Goal: Navigation & Orientation: Find specific page/section

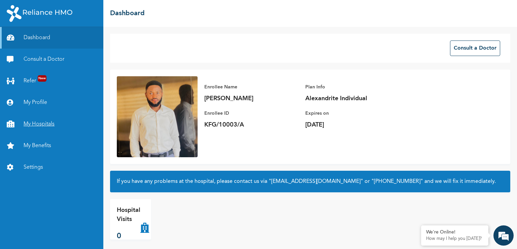
click at [45, 124] on link "My Hospitals" at bounding box center [51, 124] width 103 height 22
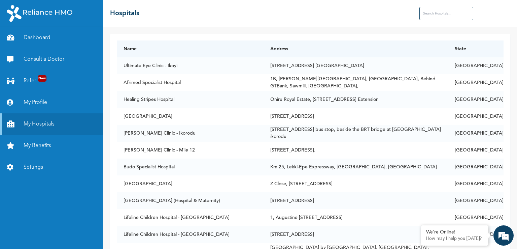
click at [447, 12] on input "text" at bounding box center [447, 13] width 54 height 13
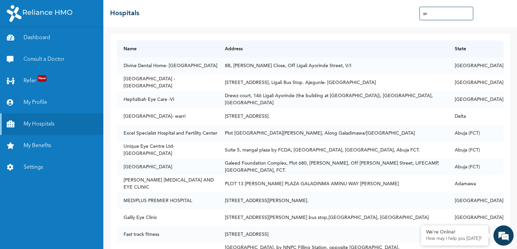
type input "g"
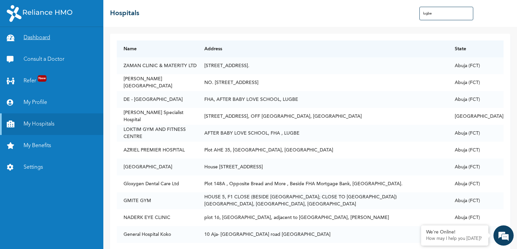
type input "lugbe"
click at [41, 39] on link "Dashboard" at bounding box center [51, 38] width 103 height 22
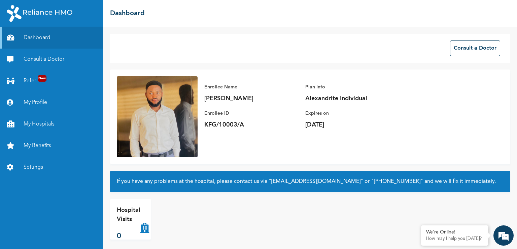
click at [44, 125] on link "My Hospitals" at bounding box center [51, 124] width 103 height 22
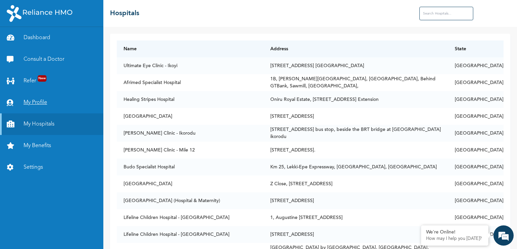
click at [39, 98] on link "My Profile" at bounding box center [51, 103] width 103 height 22
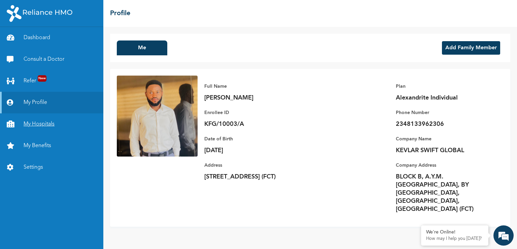
click at [52, 125] on link "My Hospitals" at bounding box center [51, 124] width 103 height 22
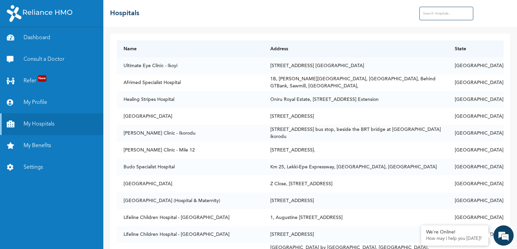
click at [431, 18] on input "text" at bounding box center [447, 13] width 54 height 13
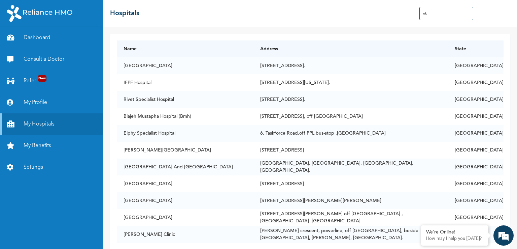
type input "o"
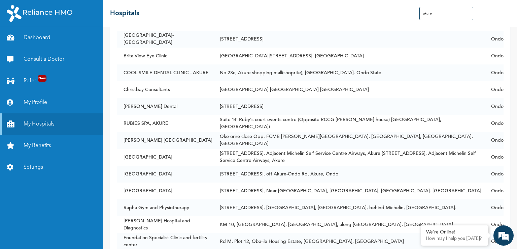
scroll to position [80, 0]
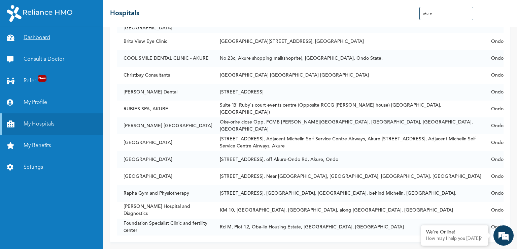
type input "akure"
click at [36, 34] on link "Dashboard" at bounding box center [51, 38] width 103 height 22
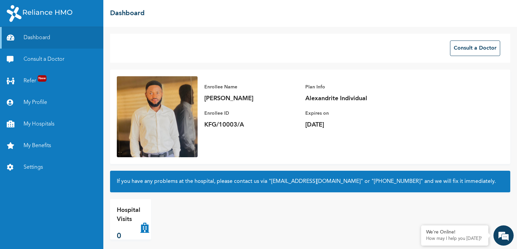
click at [150, 103] on img at bounding box center [157, 116] width 81 height 81
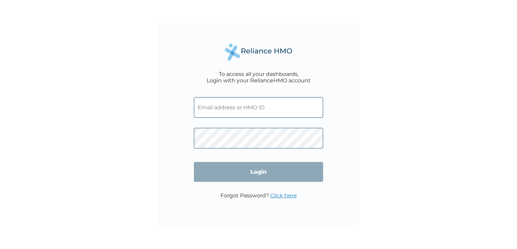
click at [241, 103] on input "text" at bounding box center [258, 107] width 129 height 21
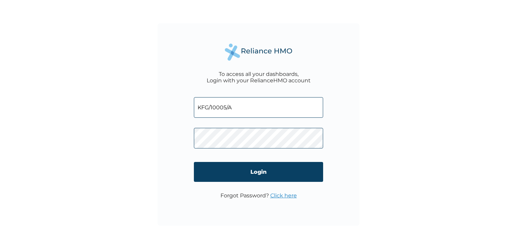
type input "KFG/10005/A"
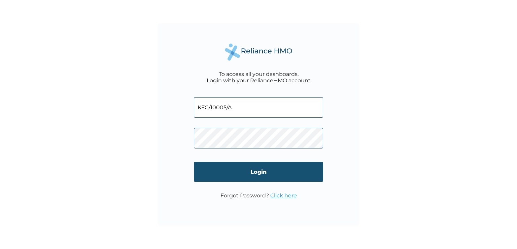
click at [253, 172] on input "Login" at bounding box center [258, 172] width 129 height 20
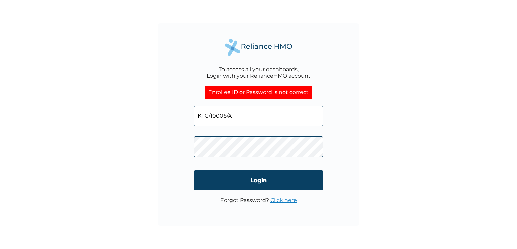
click at [249, 114] on input "KFG/10005/A" at bounding box center [258, 115] width 129 height 21
type input "K"
type input "holuwafemi31@gmail.com"
click input "Login" at bounding box center [258, 180] width 129 height 20
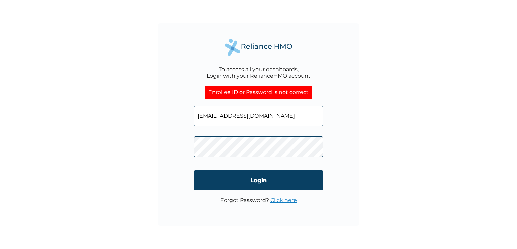
click input "Login" at bounding box center [258, 180] width 129 height 20
click at [278, 117] on input "holuwafemi31@gmail.com" at bounding box center [258, 115] width 129 height 21
type input "h"
type input "KFG/10003/A"
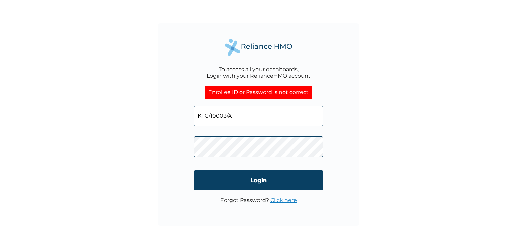
click input "Login" at bounding box center [258, 180] width 129 height 20
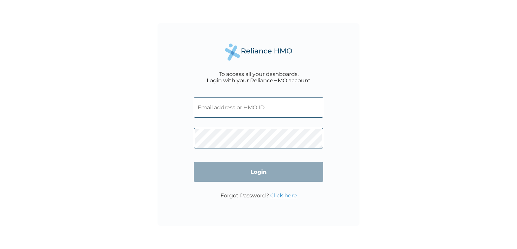
type input "KFG/10005/A"
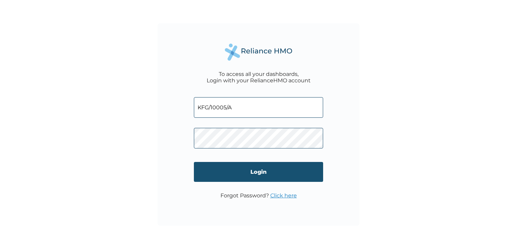
click at [250, 173] on input "Login" at bounding box center [258, 172] width 129 height 20
